Goal: Ask a question: Seek information or help from site administrators or community

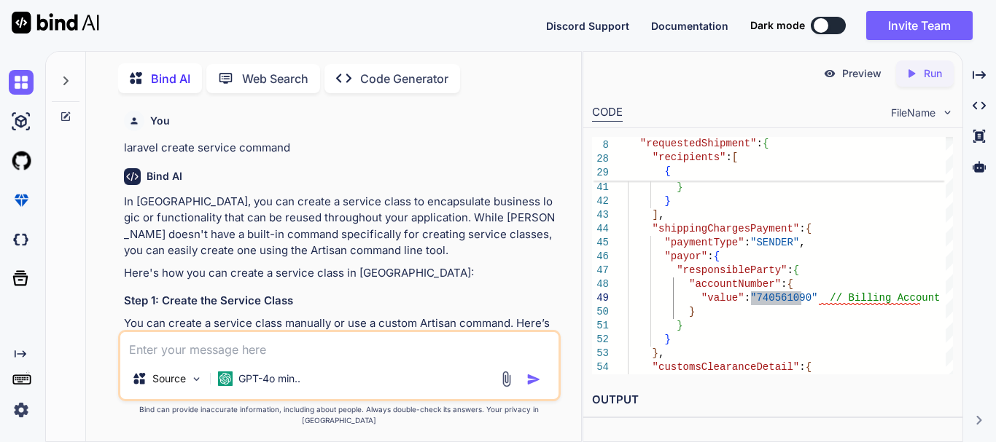
scroll to position [15147, 0]
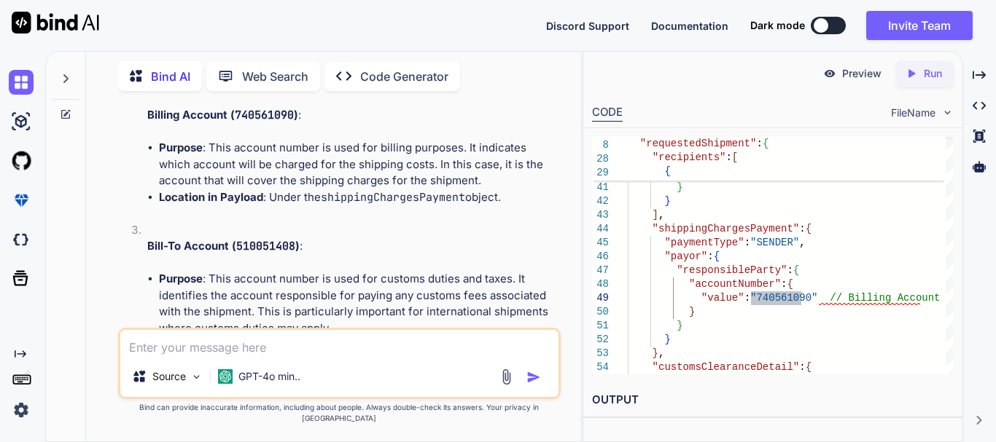
type textarea "x"
type textarea "public function clinicLocations(Request $request) { try { $userData = Auth::gua…"
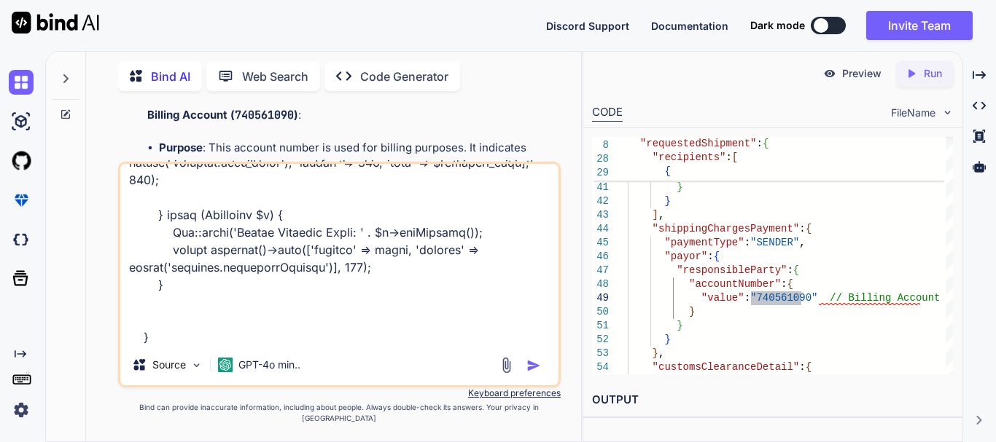
type textarea "x"
type textarea "public function clinicLocations(Request $request) { try { $userData = Auth::gua…"
type textarea "x"
type textarea "public function clinicLocations(Request $request) { try { $userData = Auth::gua…"
type textarea "x"
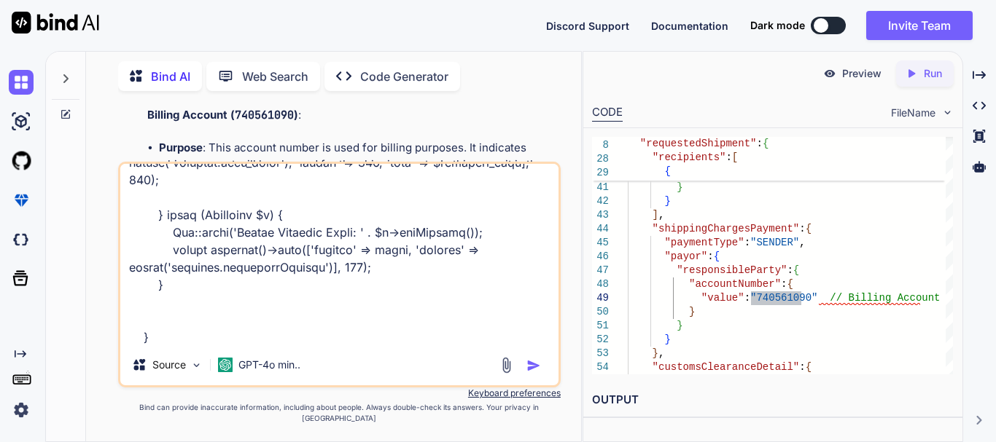
type textarea "public function clinicLocations(Request $request) { try { $userData = Auth::gua…"
type textarea "x"
type textarea "public function clinicLocations(Request $request) { try { $userData = Auth::gua…"
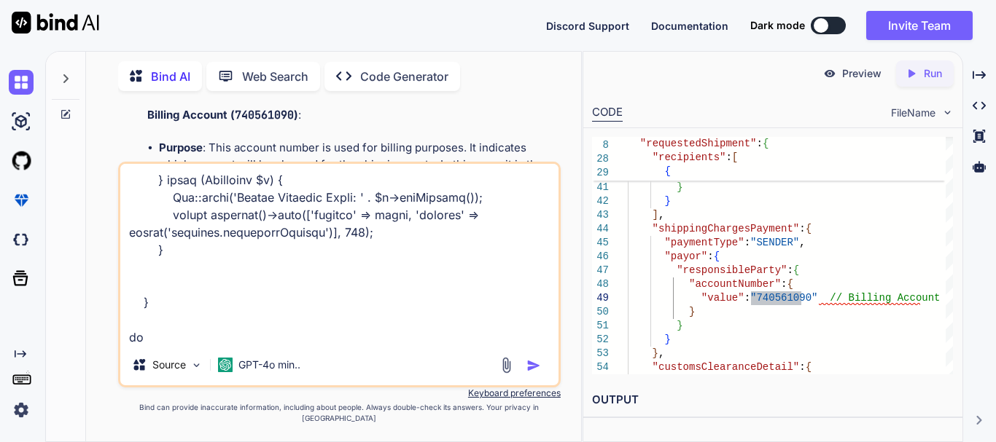
type textarea "x"
type textarea "public function clinicLocations(Request $request) { try { $userData = Auth::gua…"
type textarea "x"
type textarea "public function clinicLocations(Request $request) { try { $userData = Auth::gua…"
type textarea "x"
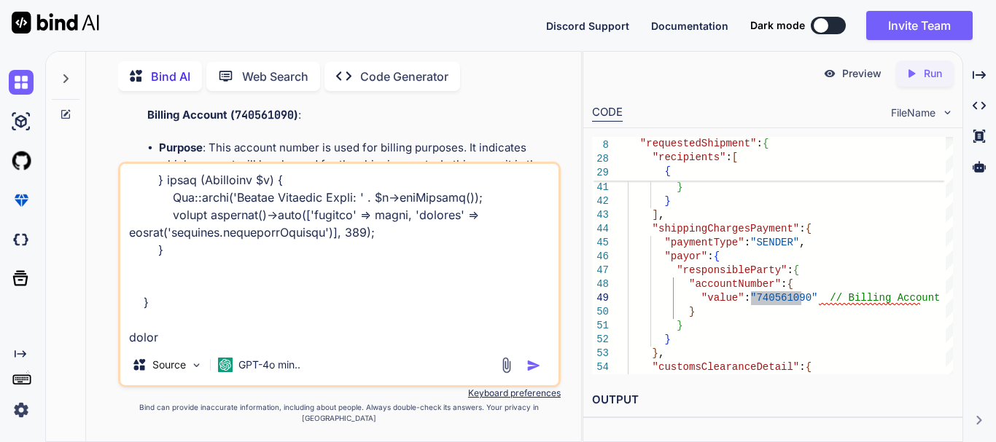
type textarea "public function clinicLocations(Request $request) { try { $userData = Auth::gua…"
type textarea "x"
type textarea "public function clinicLocations(Request $request) { try { $userData = Auth::gua…"
type textarea "x"
type textarea "public function clinicLocations(Request $request) { try { $userData = Auth::gua…"
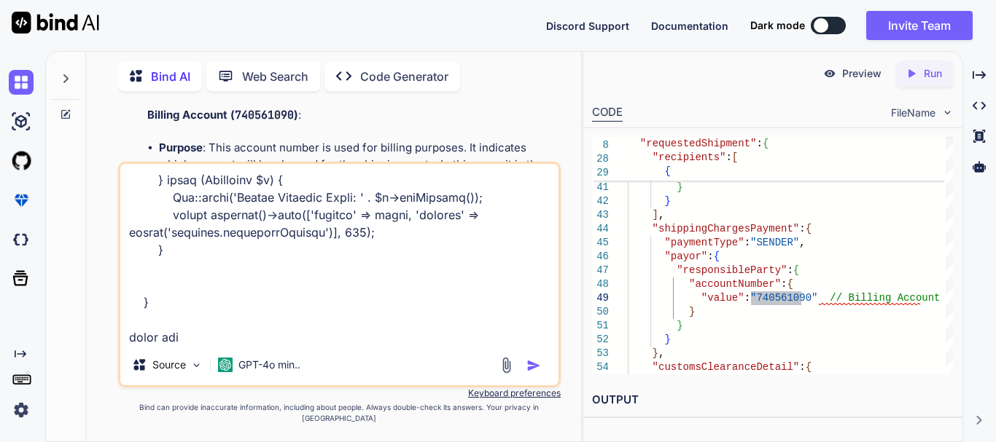
type textarea "x"
type textarea "public function clinicLocations(Request $request) { try { $userData = Auth::gua…"
type textarea "x"
type textarea "public function clinicLocations(Request $request) { try { $userData = Auth::gua…"
type textarea "x"
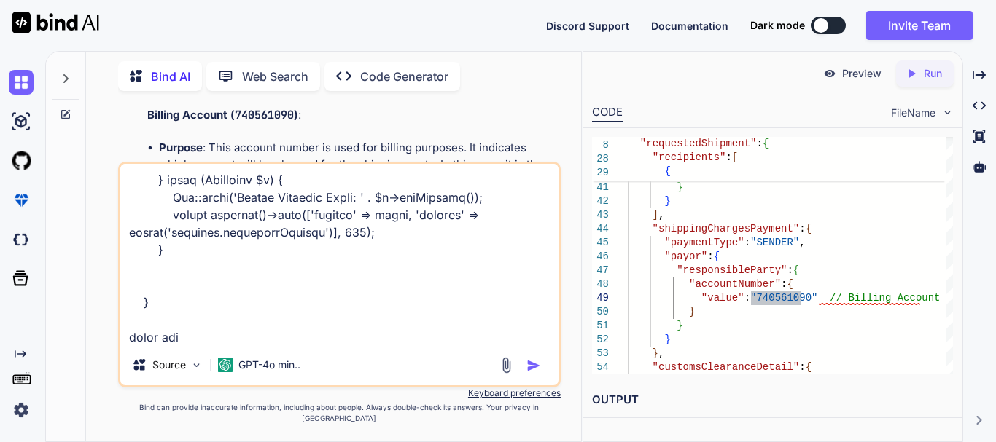
type textarea "public function clinicLocations(Request $request) { try { $userData = Auth::gua…"
type textarea "x"
type textarea "public function clinicLocations(Request $request) { try { $userData = Auth::gua…"
type textarea "x"
type textarea "public function clinicLocations(Request $request) { try { $userData = Auth::gua…"
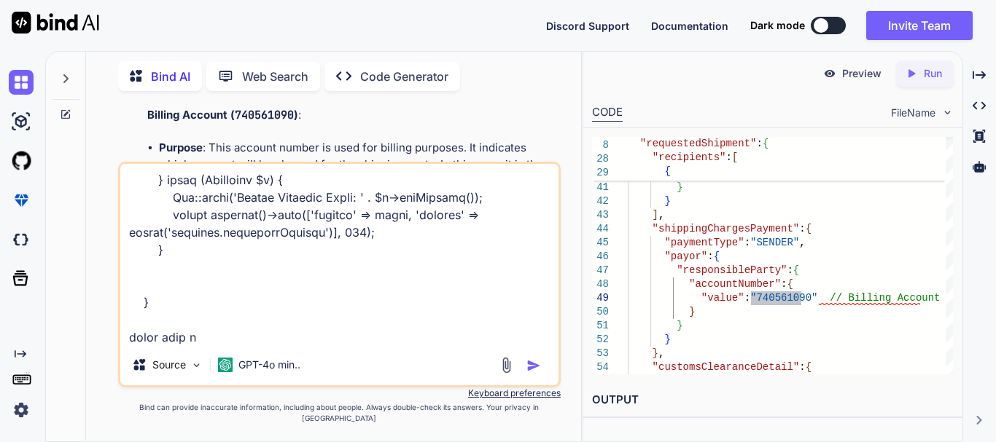
type textarea "x"
type textarea "public function clinicLocations(Request $request) { try { $userData = Auth::gua…"
type textarea "x"
type textarea "public function clinicLocations(Request $request) { try { $userData = Auth::gua…"
type textarea "x"
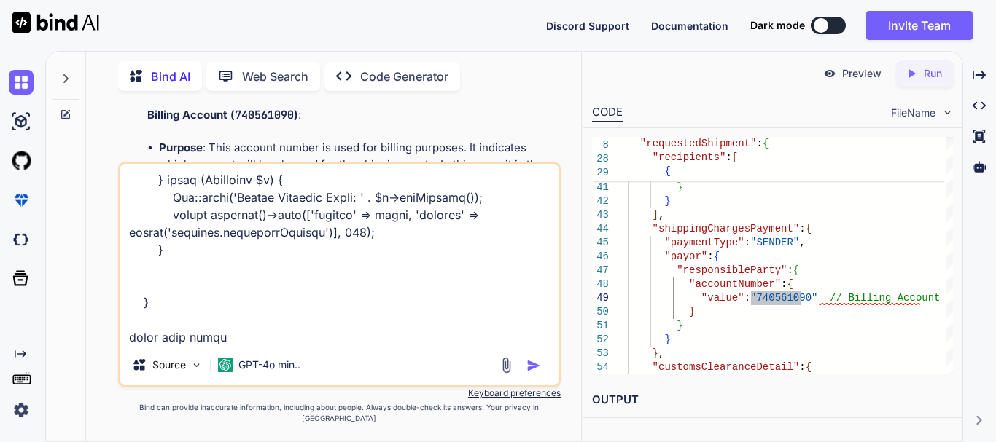
type textarea "public function clinicLocations(Request $request) { try { $userData = Auth::gua…"
type textarea "x"
type textarea "public function clinicLocations(Request $request) { try { $userData = Auth::gua…"
type textarea "x"
type textarea "public function clinicLocations(Request $request) { try { $userData = Auth::gua…"
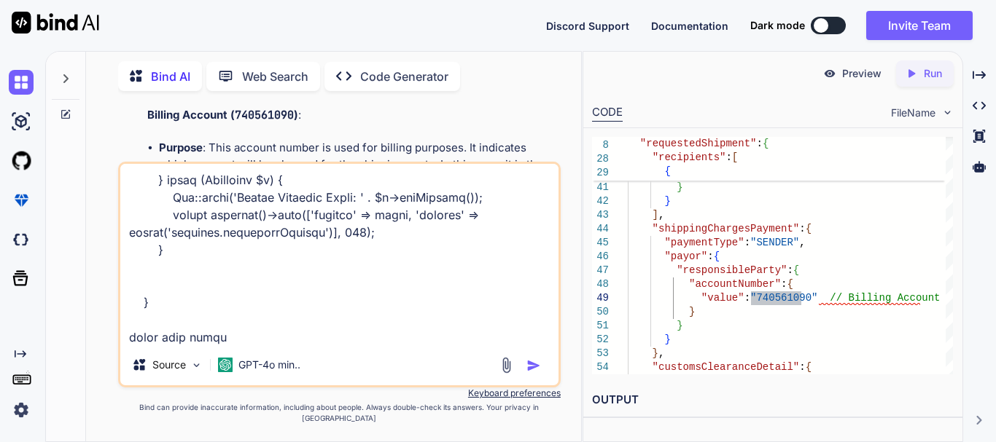
type textarea "x"
type textarea "public function clinicLocations(Request $request) { try { $userData = Auth::gua…"
type textarea "x"
type textarea "public function clinicLocations(Request $request) { try { $userData = Auth::gua…"
type textarea "x"
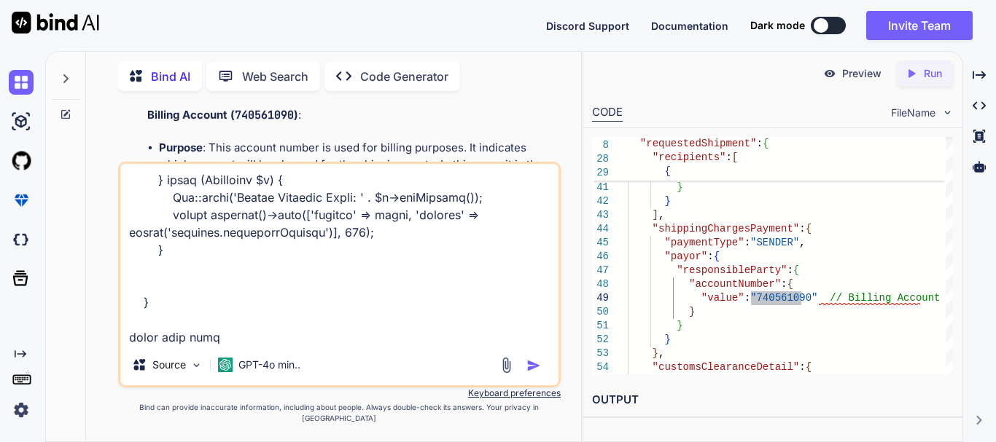
type textarea "public function clinicLocations(Request $request) { try { $userData = Auth::gua…"
type textarea "x"
type textarea "public function clinicLocations(Request $request) { try { $userData = Auth::gua…"
type textarea "x"
type textarea "public function clinicLocations(Request $request) { try { $userData = Auth::gua…"
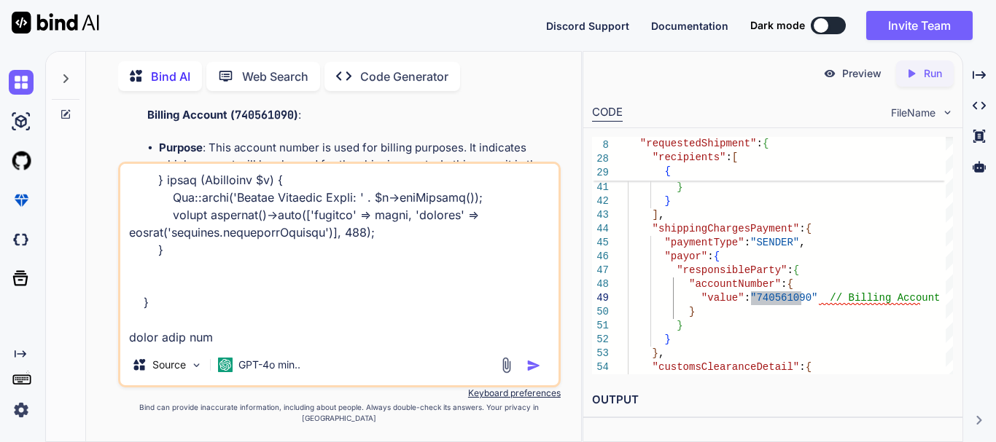
type textarea "x"
type textarea "public function clinicLocations(Request $request) { try { $userData = Auth::gua…"
type textarea "x"
paste textarea "{ "success": true, "message": "Data Found!", "status": 200, "data": { "clinic_i…"
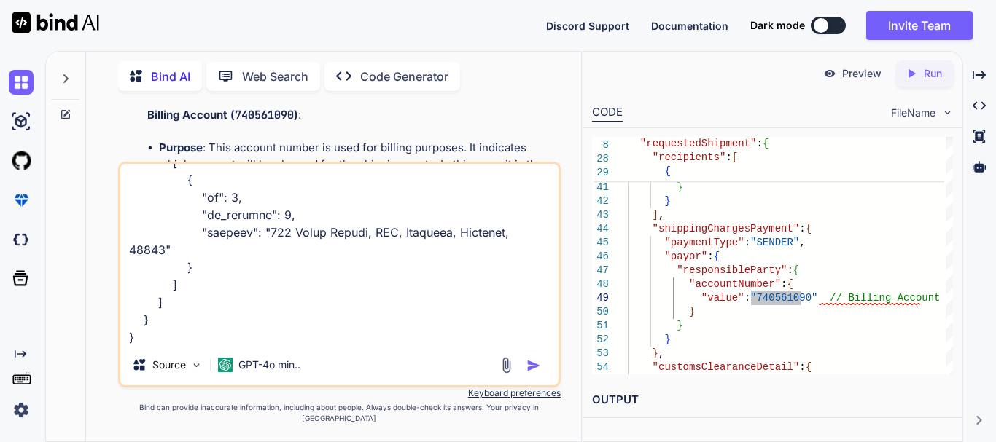
scroll to position [1471, 0]
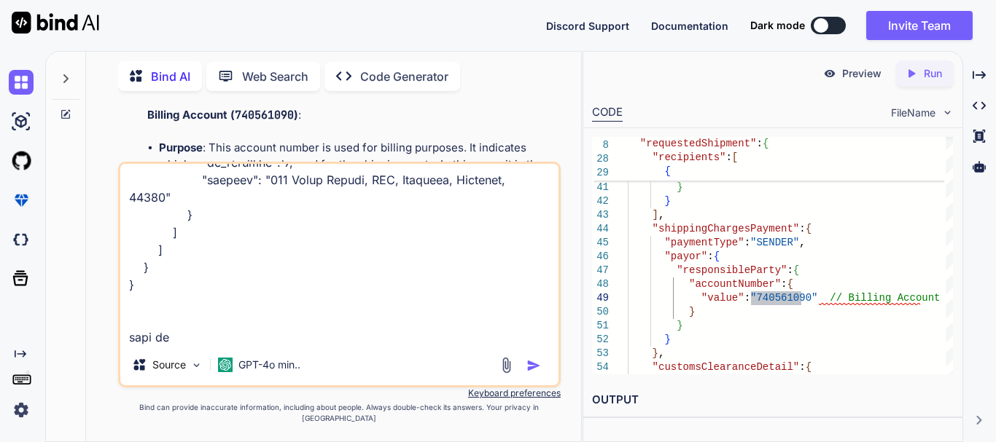
click at [219, 345] on textarea at bounding box center [339, 254] width 438 height 181
click at [286, 344] on textarea at bounding box center [339, 254] width 438 height 181
drag, startPoint x: 163, startPoint y: 350, endPoint x: 265, endPoint y: 348, distance: 102.8
click at [265, 345] on textarea at bounding box center [339, 254] width 438 height 181
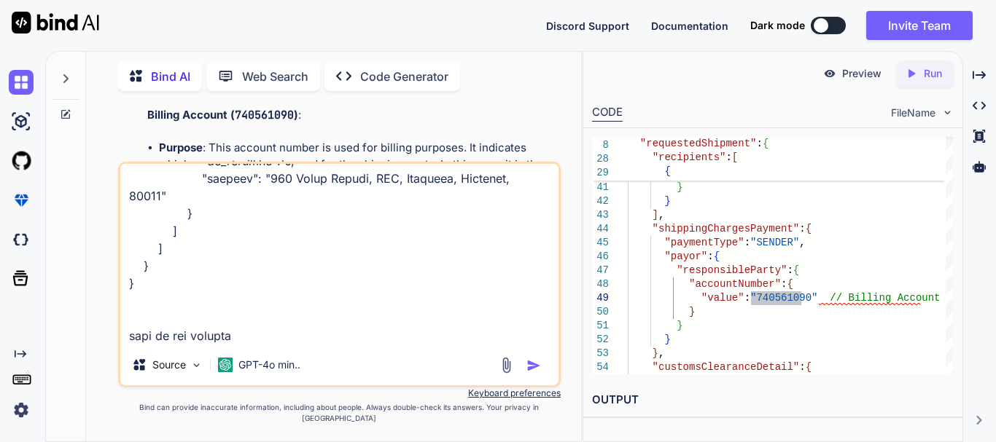
click at [265, 345] on textarea at bounding box center [339, 254] width 438 height 181
paste textarea "locations"
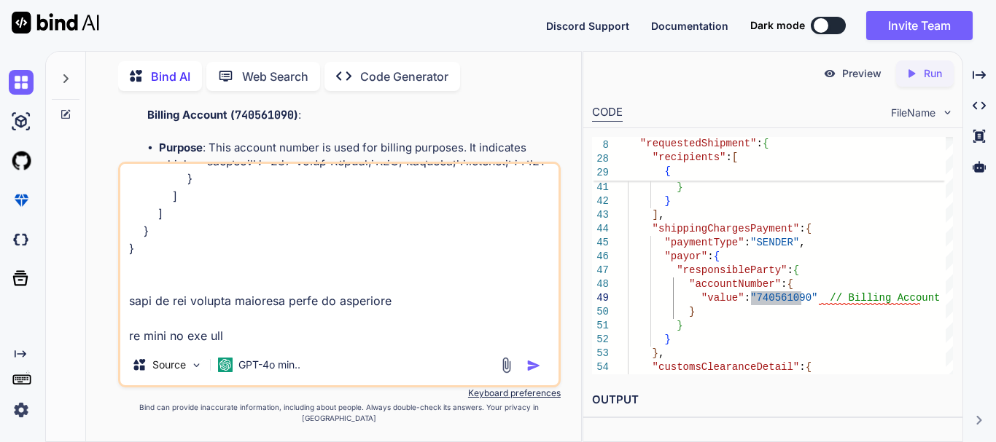
type textarea "public function clinicLocations(Request $request) { try { $userData = Auth::gua…"
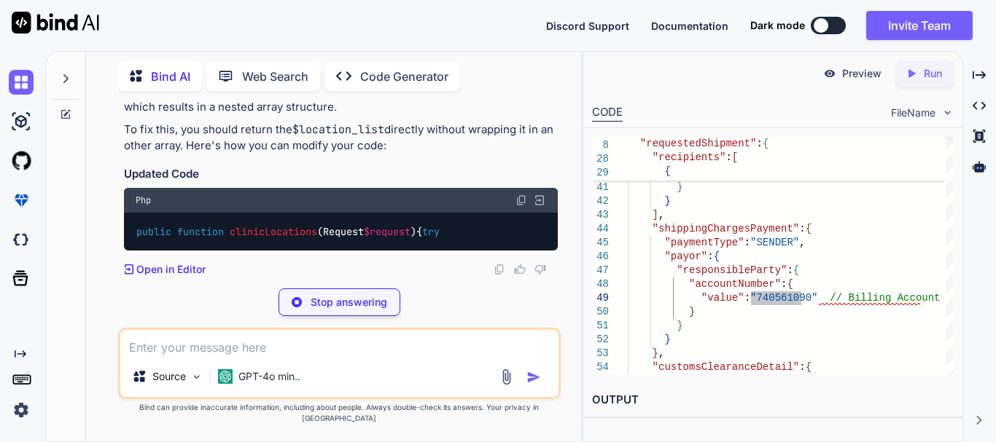
scroll to position [17986, 0]
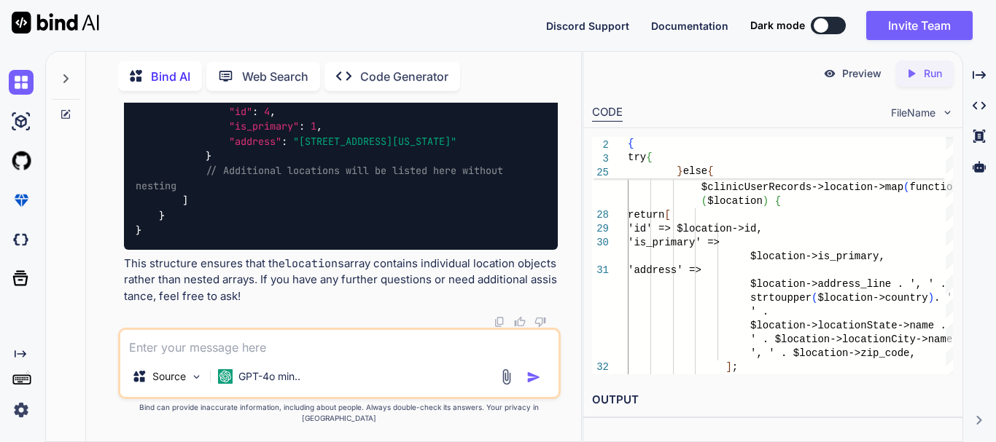
drag, startPoint x: 152, startPoint y: 242, endPoint x: 350, endPoint y: 235, distance: 197.7
